Goal: Information Seeking & Learning: Learn about a topic

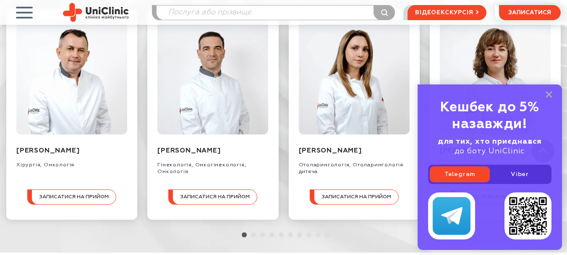
scroll to position [881, 0]
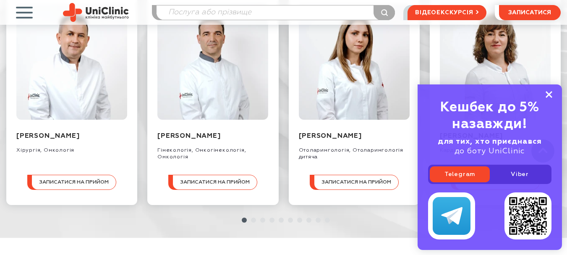
click at [548, 92] on icon at bounding box center [548, 94] width 7 height 7
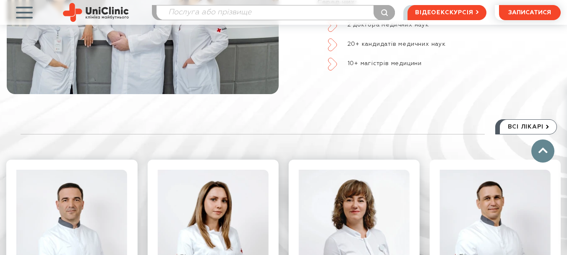
scroll to position [713, 0]
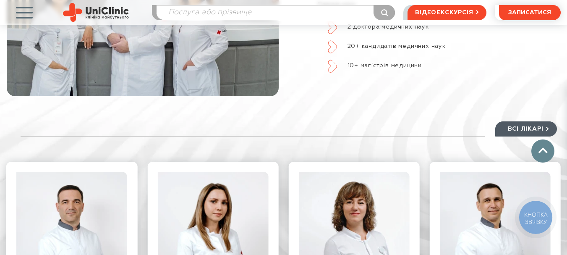
click at [531, 122] on span "всі лікарі" at bounding box center [526, 129] width 36 height 14
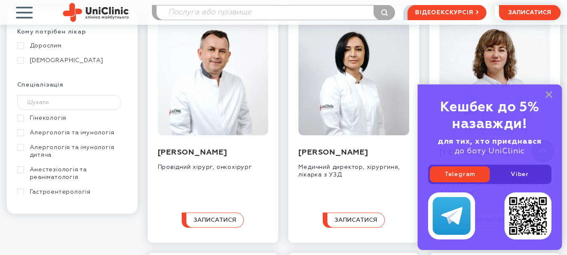
scroll to position [294, 0]
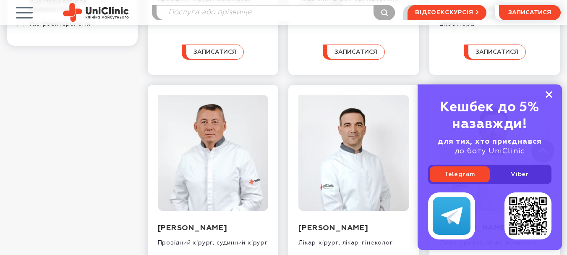
click at [548, 93] on rect at bounding box center [548, 94] width 7 height 7
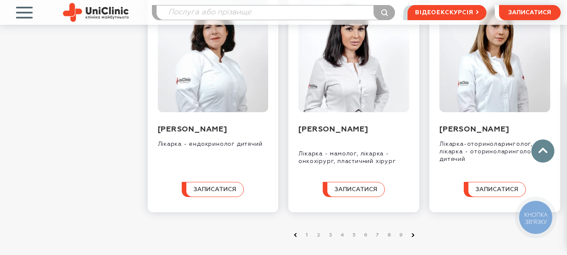
scroll to position [1007, 0]
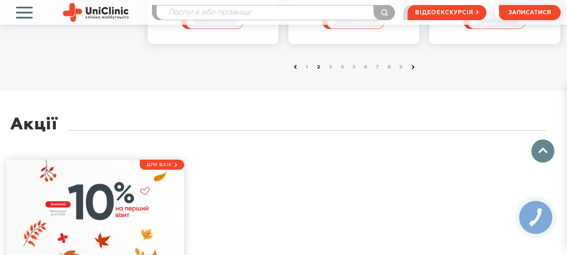
click at [319, 71] on link "2" at bounding box center [319, 67] width 8 height 8
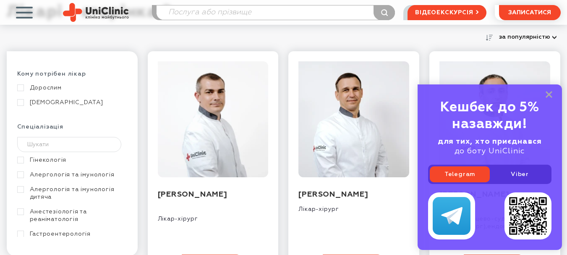
scroll to position [252, 0]
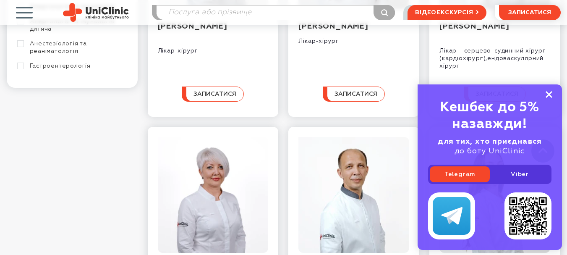
click at [551, 93] on rect at bounding box center [548, 94] width 7 height 7
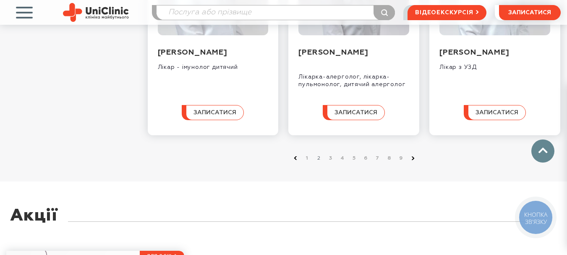
scroll to position [965, 0]
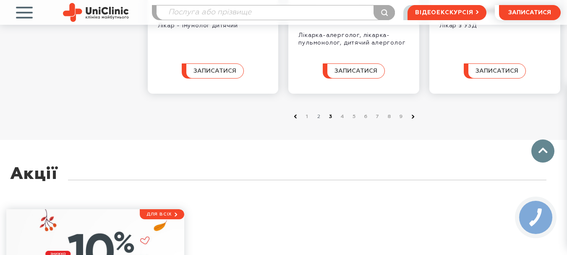
click at [330, 121] on link "3" at bounding box center [330, 116] width 8 height 8
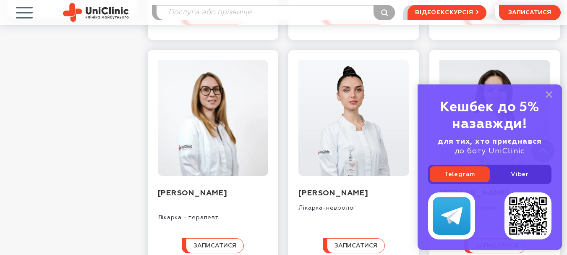
scroll to position [336, 0]
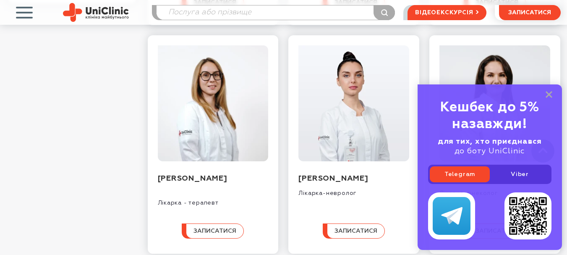
click at [554, 91] on div "Кешбек до 5% назавжди! для тих, хто приєднався до боту UniClinic Telegram Viber" at bounding box center [489, 166] width 144 height 165
click at [548, 95] on rect at bounding box center [548, 94] width 7 height 7
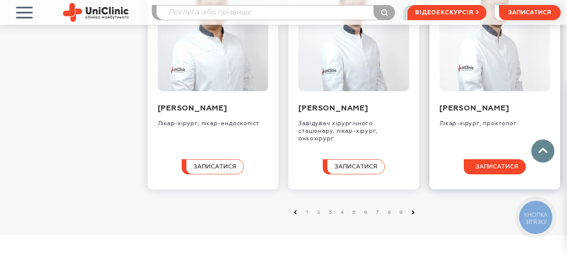
scroll to position [923, 0]
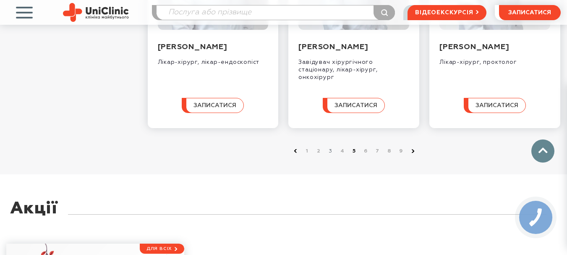
click at [351, 155] on link "5" at bounding box center [354, 151] width 8 height 8
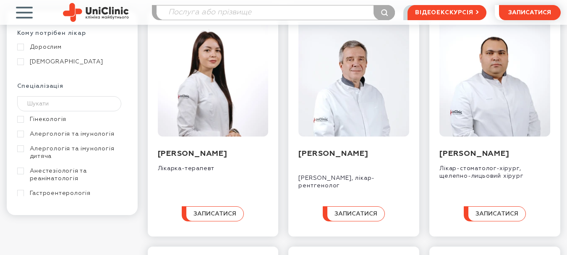
scroll to position [126, 0]
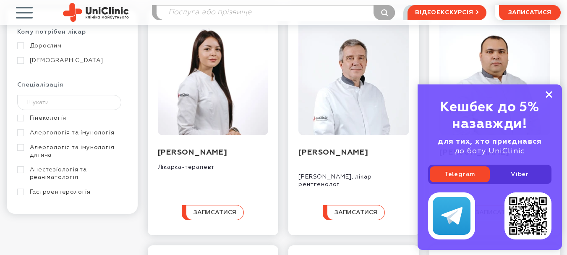
click at [550, 94] on icon at bounding box center [548, 94] width 7 height 7
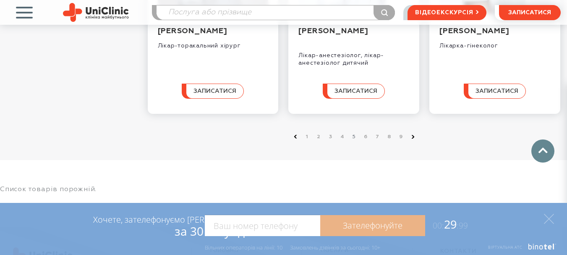
scroll to position [965, 0]
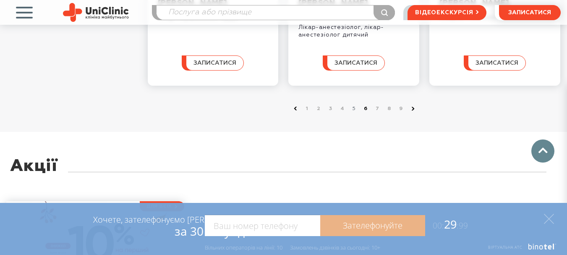
click at [366, 113] on link "6" at bounding box center [366, 108] width 8 height 8
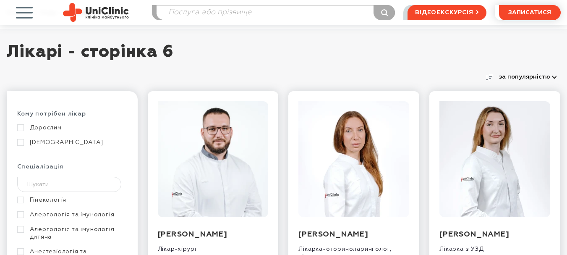
scroll to position [126, 0]
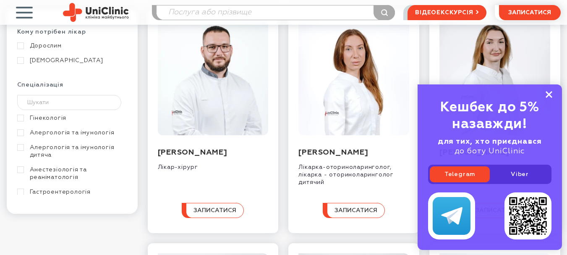
click at [548, 94] on rect at bounding box center [548, 94] width 7 height 7
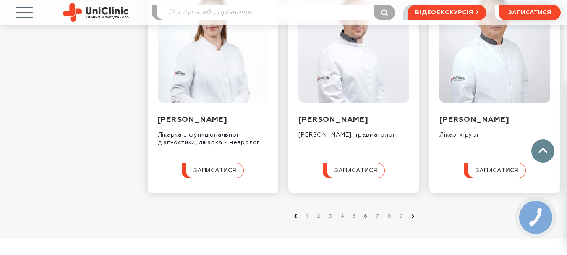
scroll to position [923, 0]
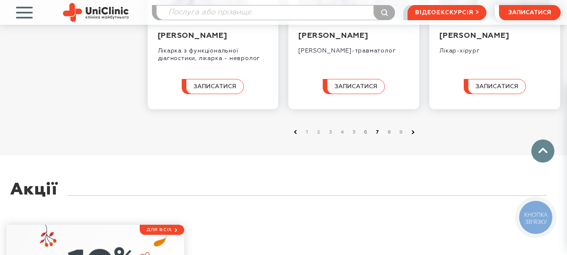
click at [377, 136] on link "7" at bounding box center [377, 132] width 8 height 8
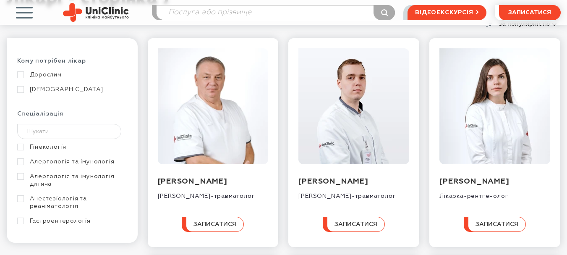
scroll to position [126, 0]
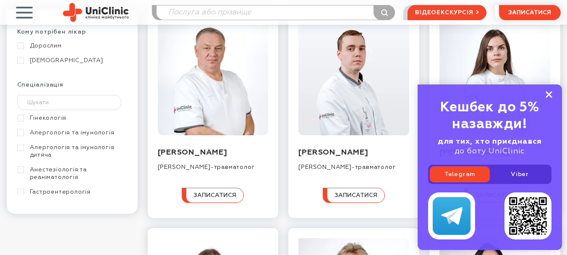
click at [547, 93] on rect at bounding box center [548, 94] width 7 height 7
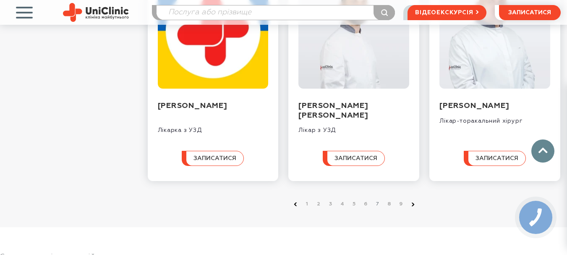
scroll to position [881, 0]
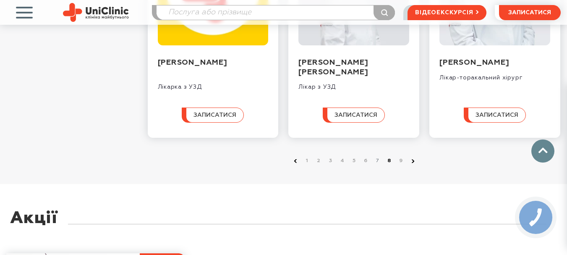
click at [388, 165] on link "8" at bounding box center [389, 160] width 8 height 8
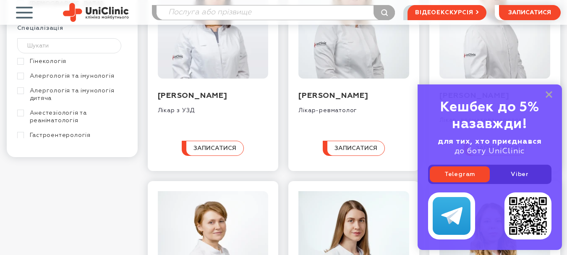
scroll to position [210, 0]
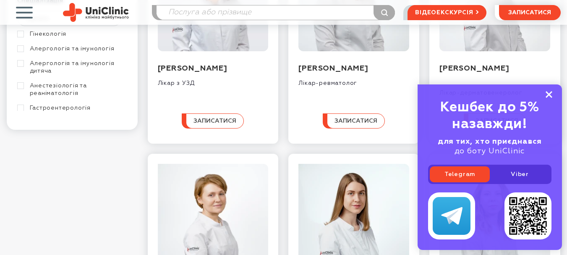
click at [546, 92] on rect at bounding box center [548, 94] width 7 height 7
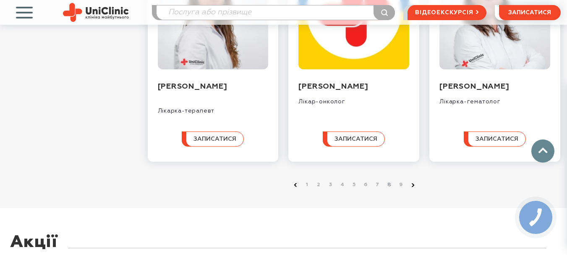
scroll to position [923, 0]
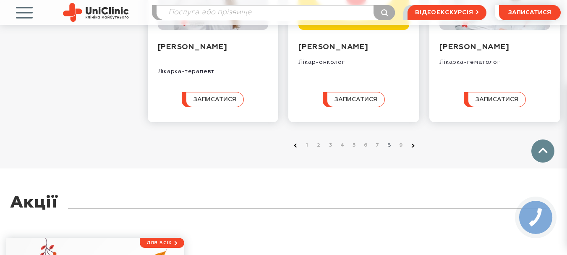
click at [388, 146] on li "8" at bounding box center [388, 145] width 12 height 8
click at [399, 145] on link "9" at bounding box center [401, 145] width 8 height 8
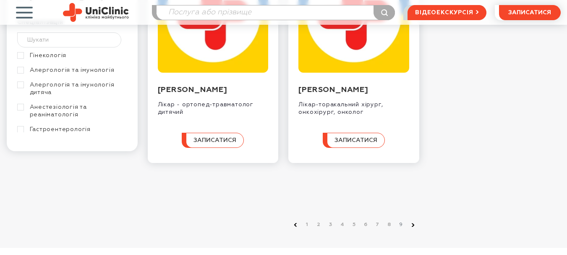
scroll to position [210, 0]
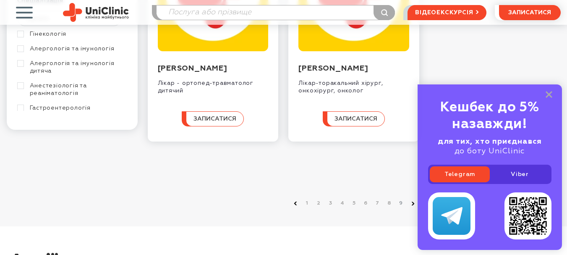
click at [414, 204] on link at bounding box center [413, 203] width 8 height 8
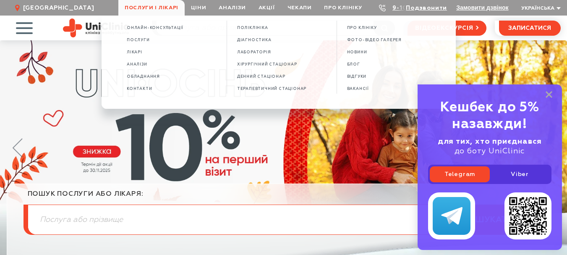
click at [173, 8] on span "Послуги і лікарі" at bounding box center [151, 8] width 66 height 16
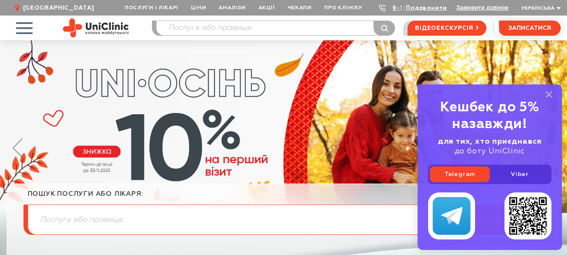
click at [173, 8] on span "Послуги і лікарі" at bounding box center [151, 8] width 66 height 16
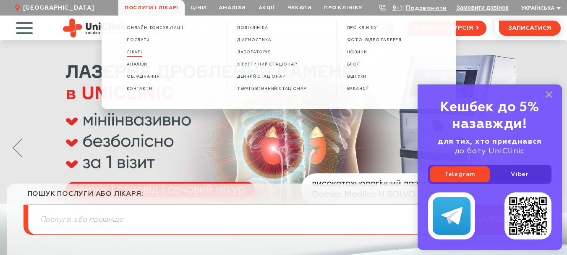
click at [139, 52] on span "Лікарі" at bounding box center [135, 52] width 16 height 5
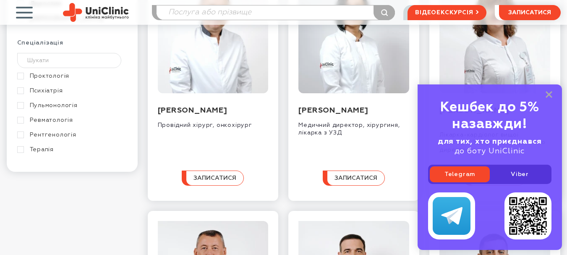
scroll to position [433, 0]
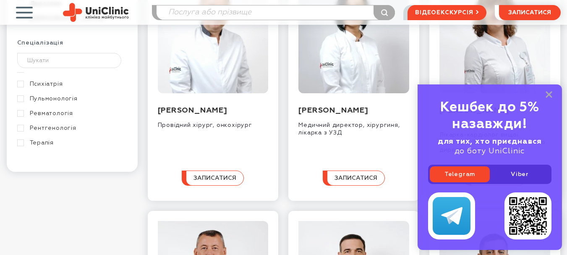
click at [19, 128] on link "Рентгенологія" at bounding box center [71, 128] width 108 height 8
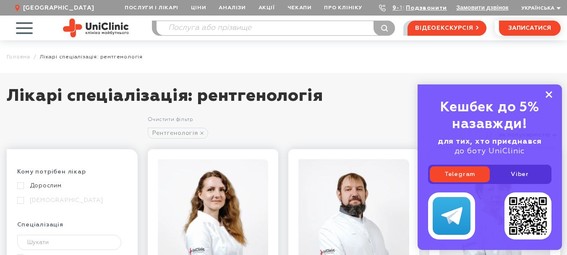
click at [549, 94] on rect at bounding box center [548, 94] width 7 height 7
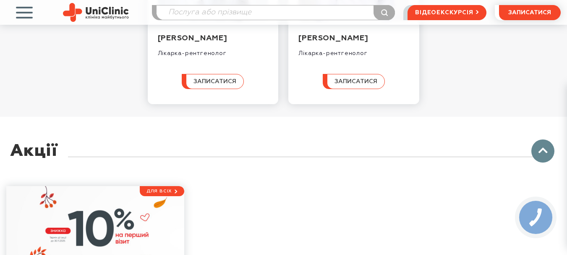
scroll to position [965, 0]
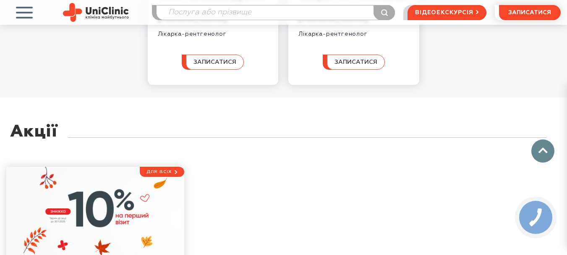
scroll to position [168, 0]
